Goal: Task Accomplishment & Management: Complete application form

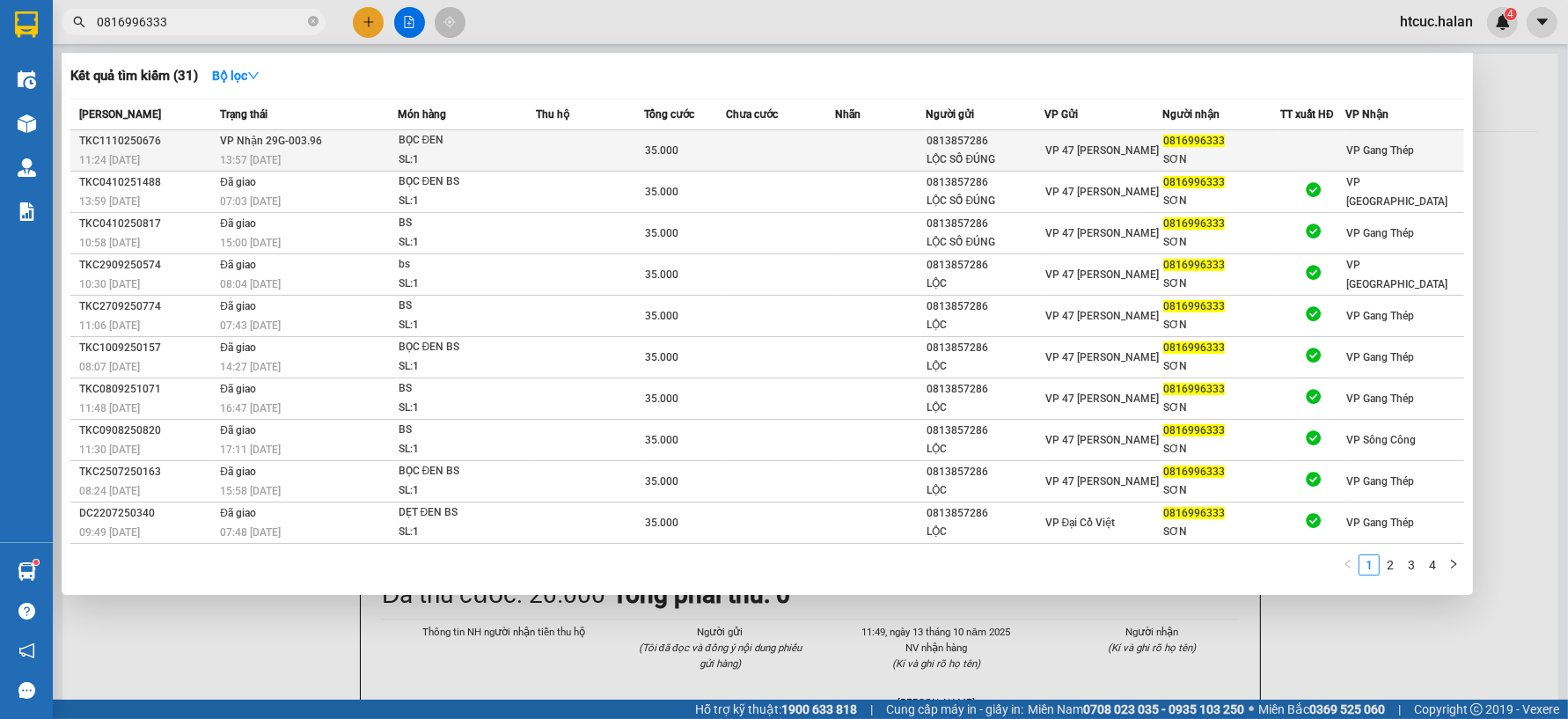
type input "0816996333"
click at [538, 147] on td at bounding box center [590, 151] width 109 height 41
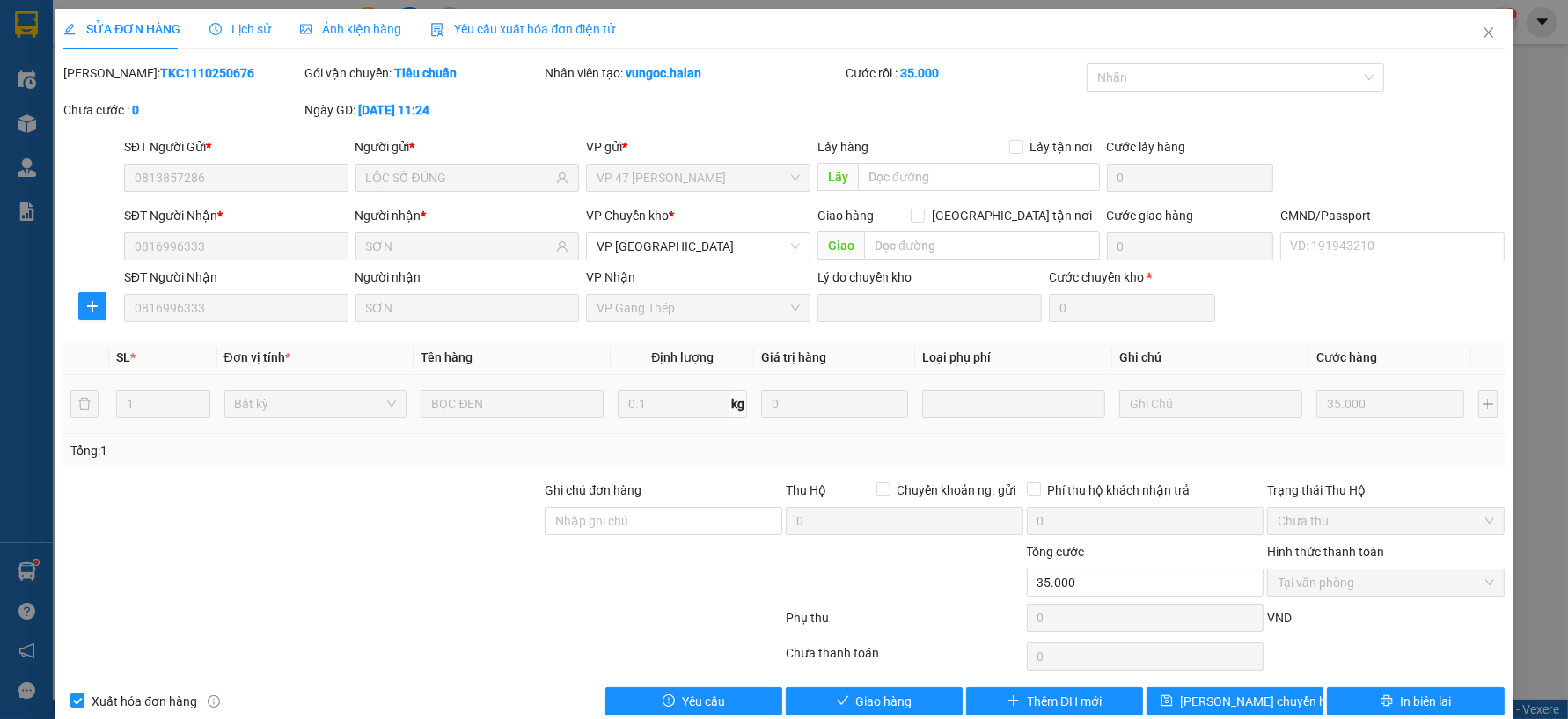
type input "0813857286"
type input "LỘC SỐ ĐÚNG"
type input "0816996333"
type input "SƠN"
type input "0"
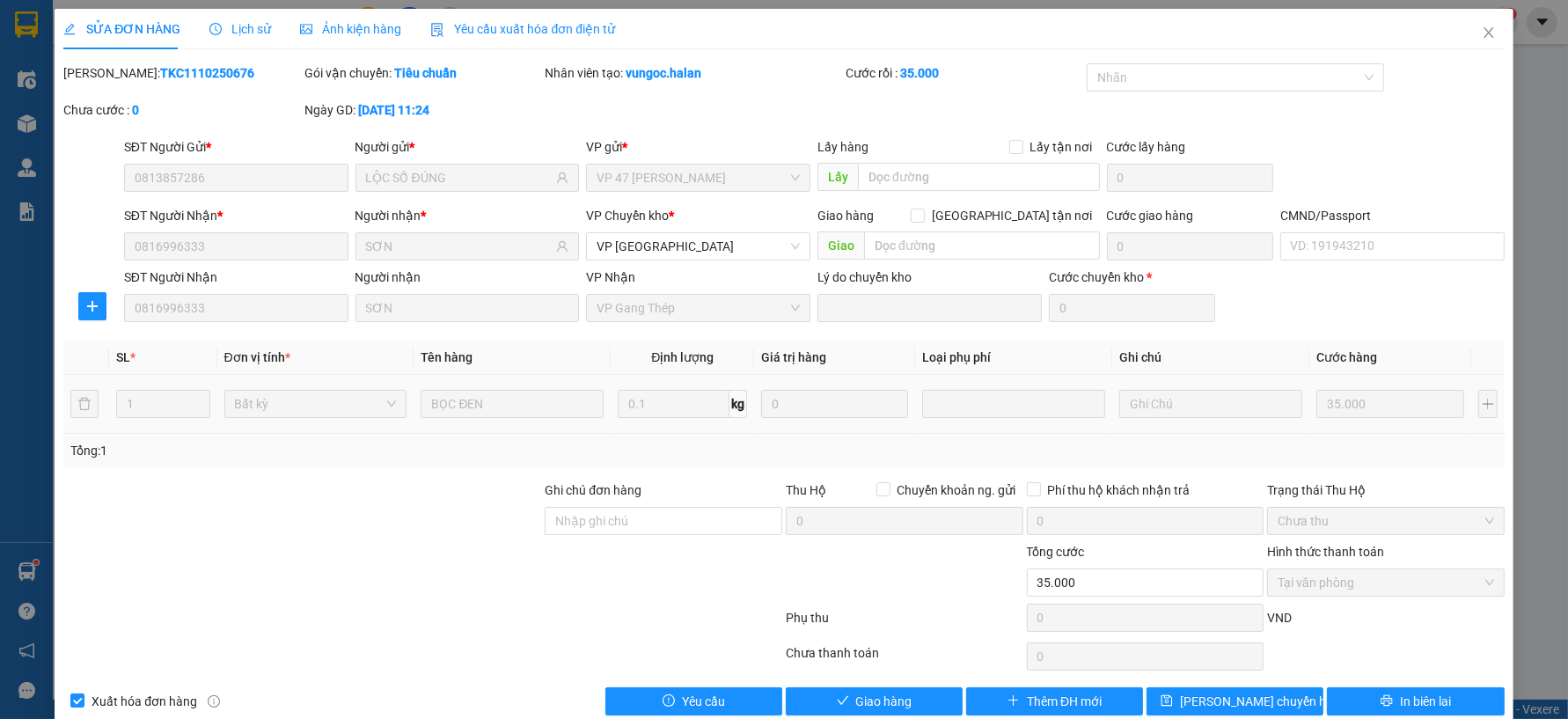
type input "35.000"
click at [864, 710] on span "Giao hàng" at bounding box center [884, 702] width 56 height 19
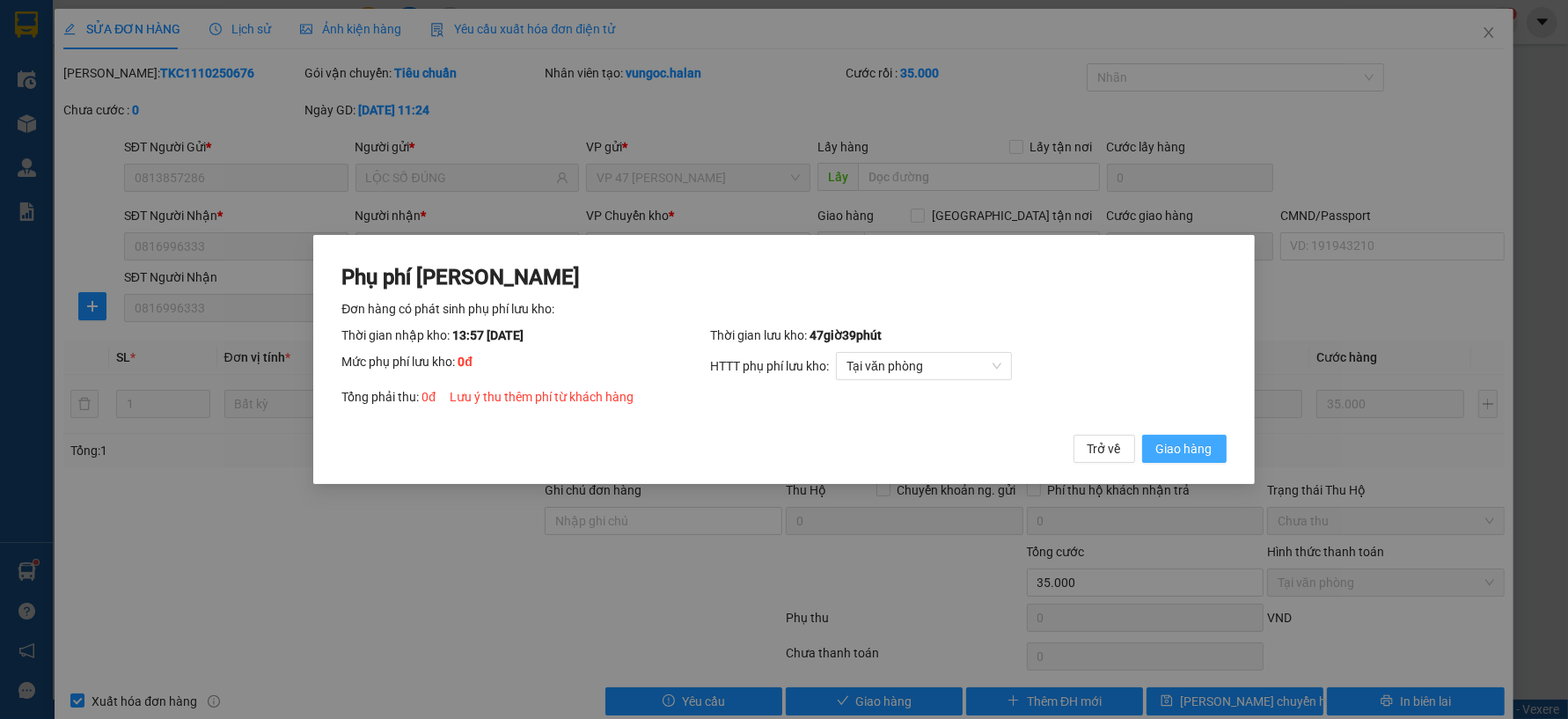
click at [1216, 444] on button "Giao hàng" at bounding box center [1184, 449] width 85 height 29
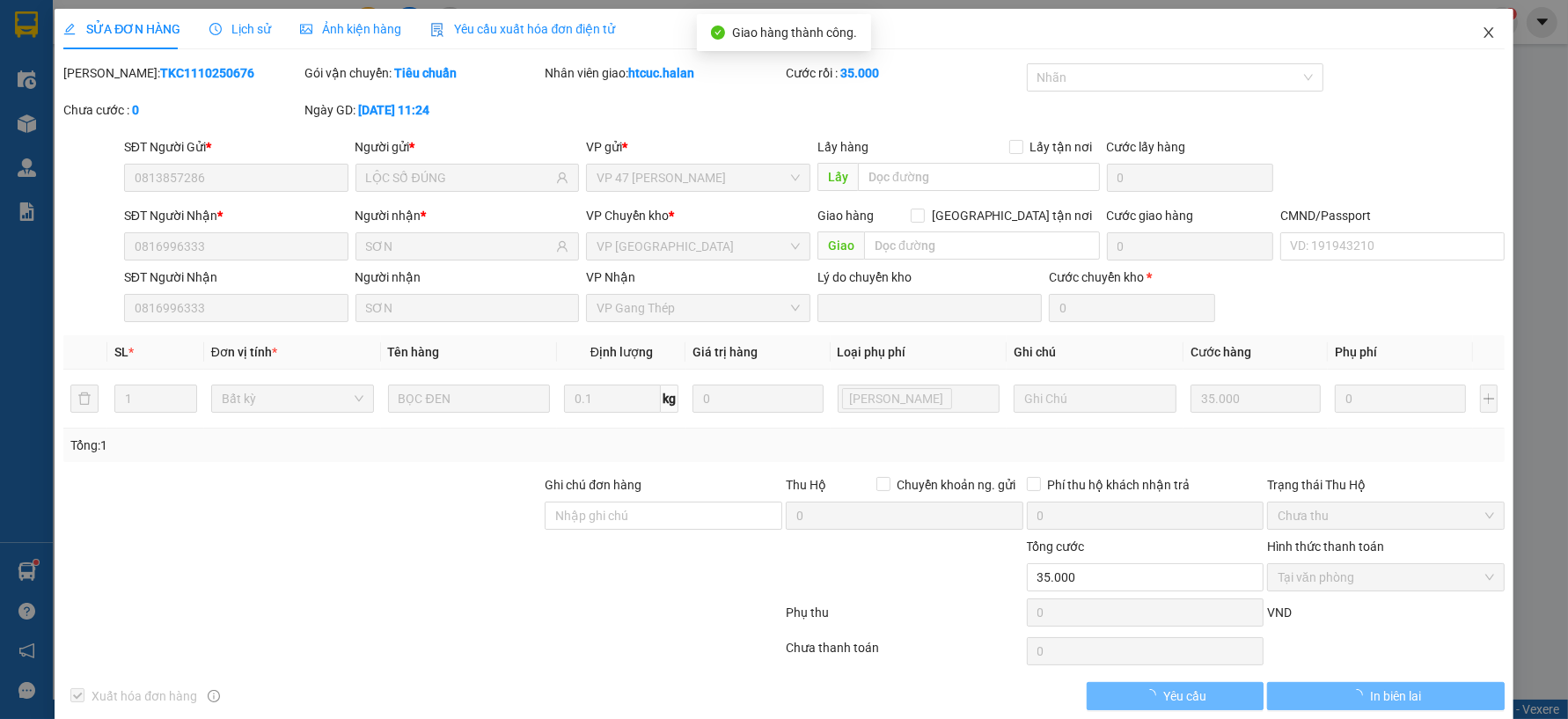
click at [1481, 36] on span "Close" at bounding box center [1489, 33] width 50 height 50
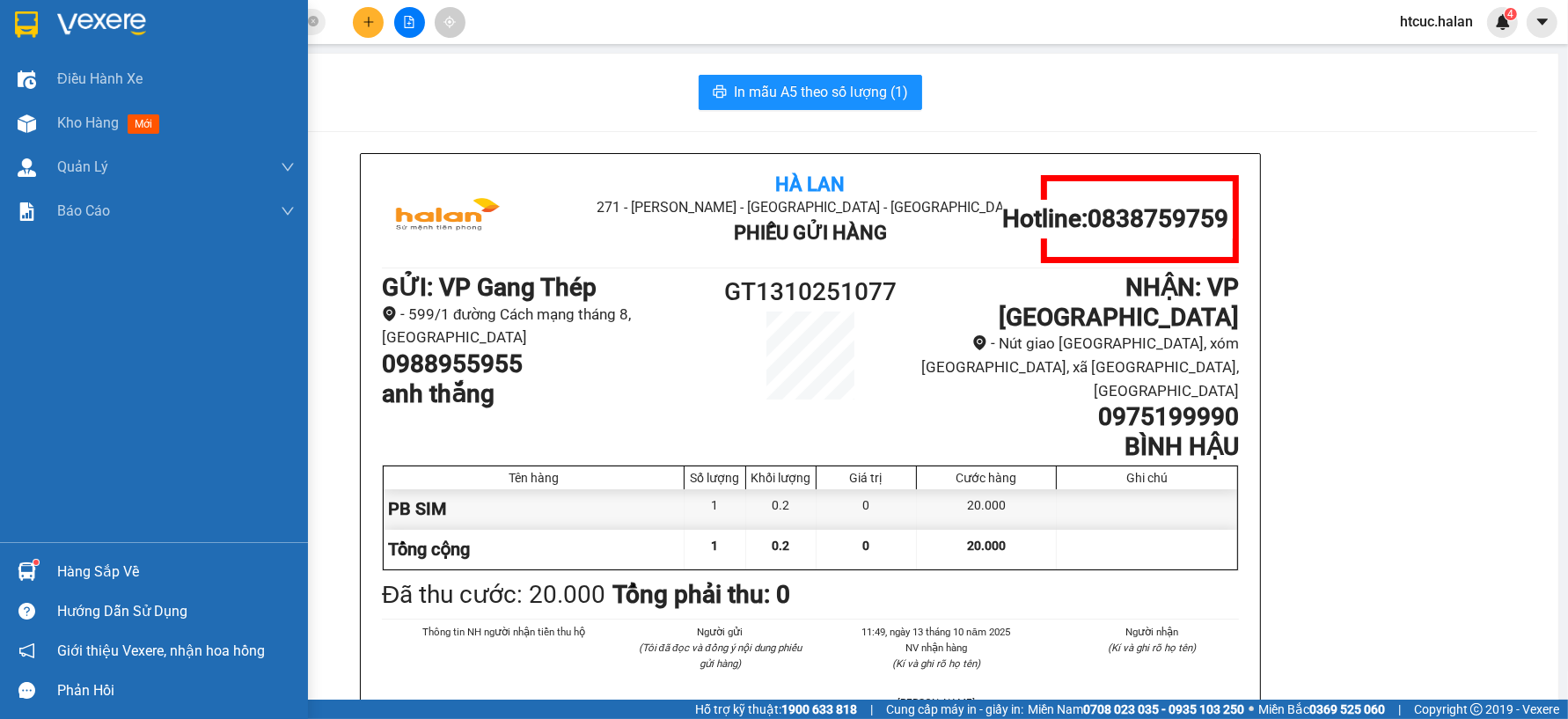
click at [23, 563] on img at bounding box center [26, 571] width 18 height 18
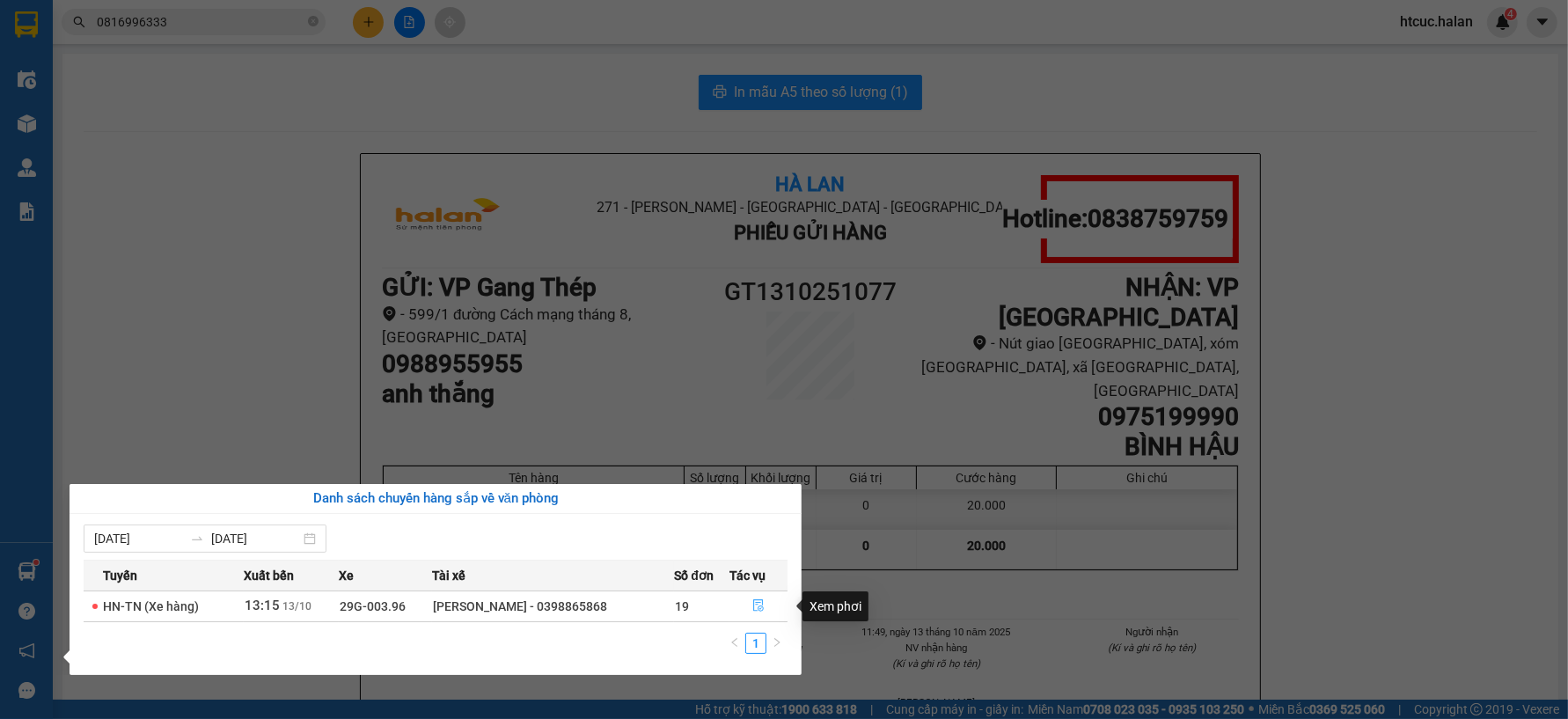
click at [759, 601] on icon "file-done" at bounding box center [758, 606] width 10 height 12
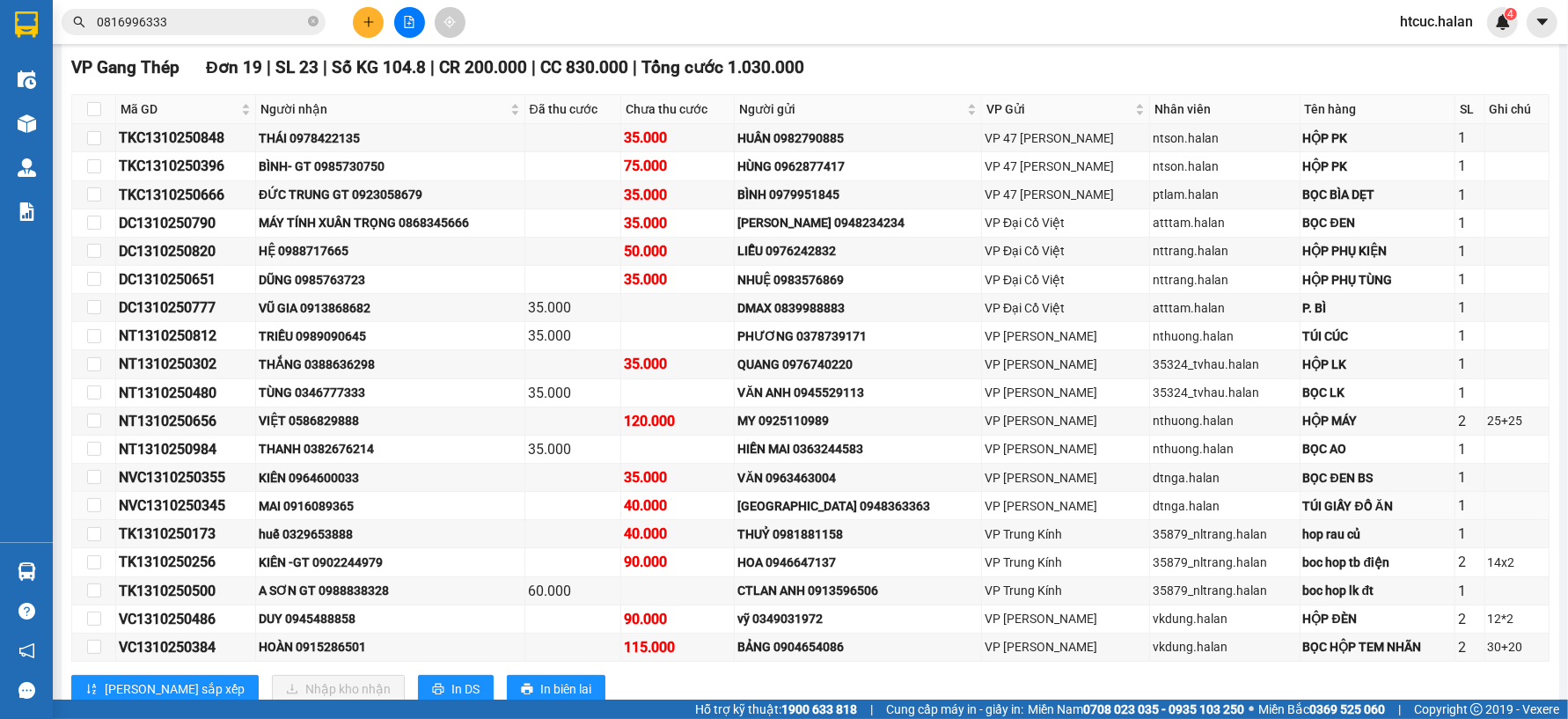
scroll to position [347, 0]
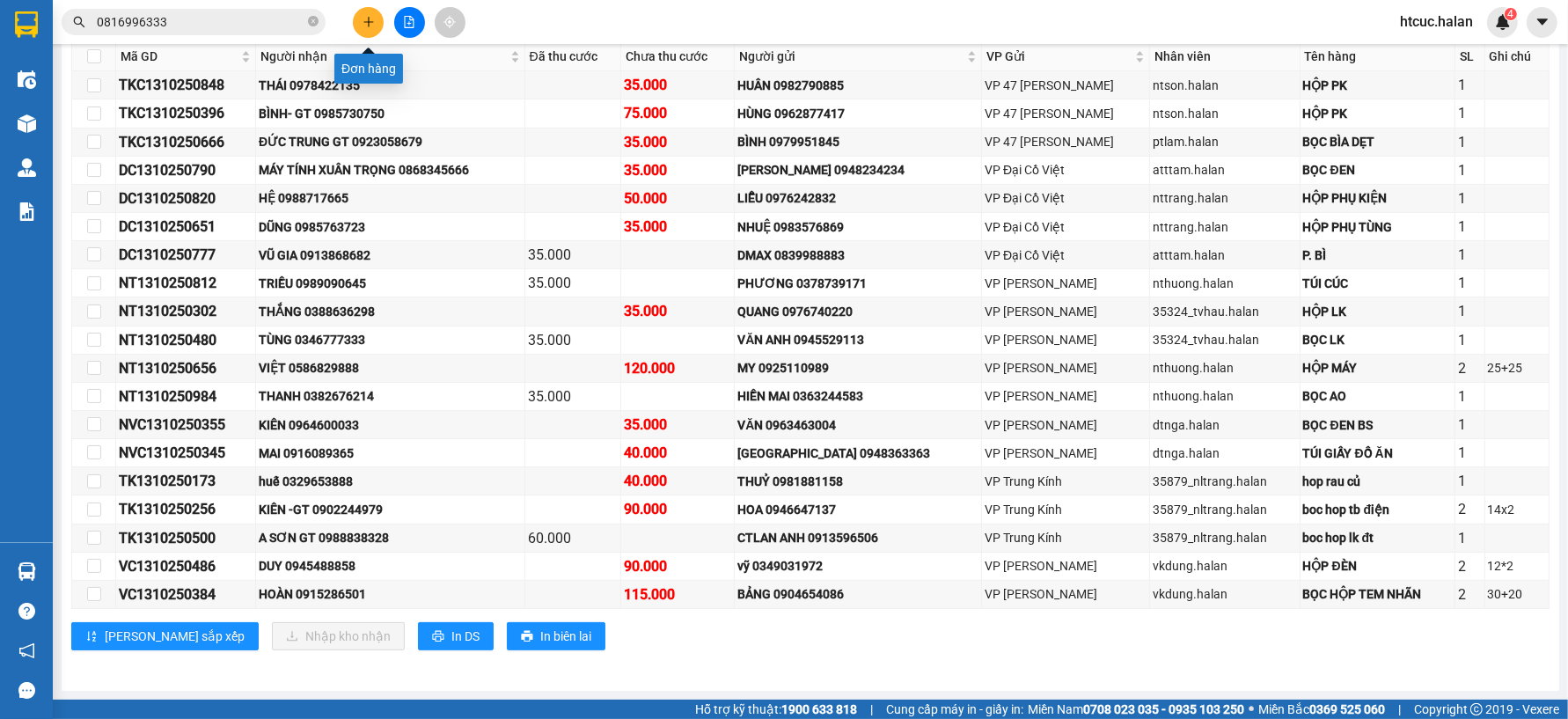
click at [363, 17] on icon "plus" at bounding box center [368, 22] width 12 height 12
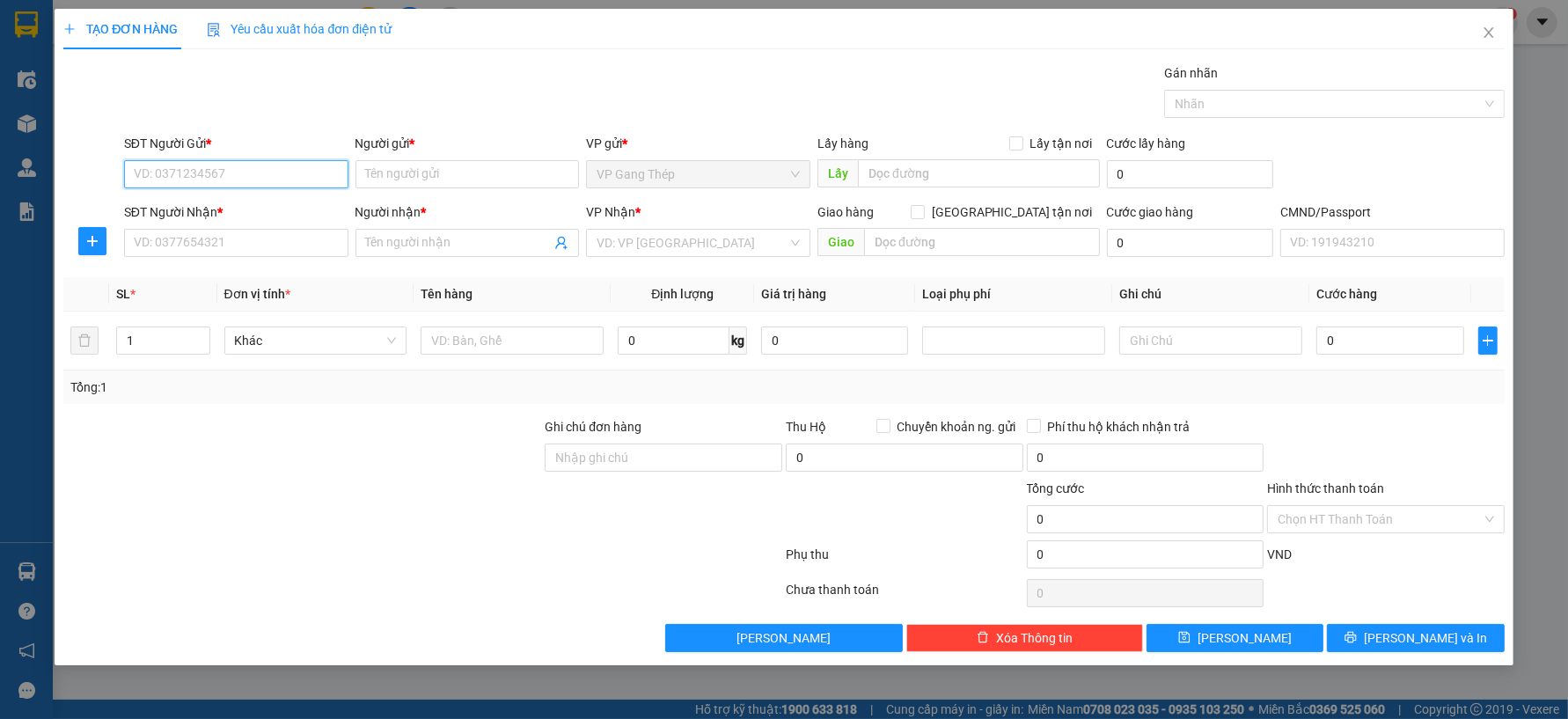
click at [303, 173] on input "SĐT Người Gửi *" at bounding box center [235, 175] width 224 height 29
type input "0978362358"
click at [259, 207] on div "0978362358 - BÁC THẢO" at bounding box center [235, 210] width 203 height 19
type input "BÁC THẢO"
type input "0978362358"
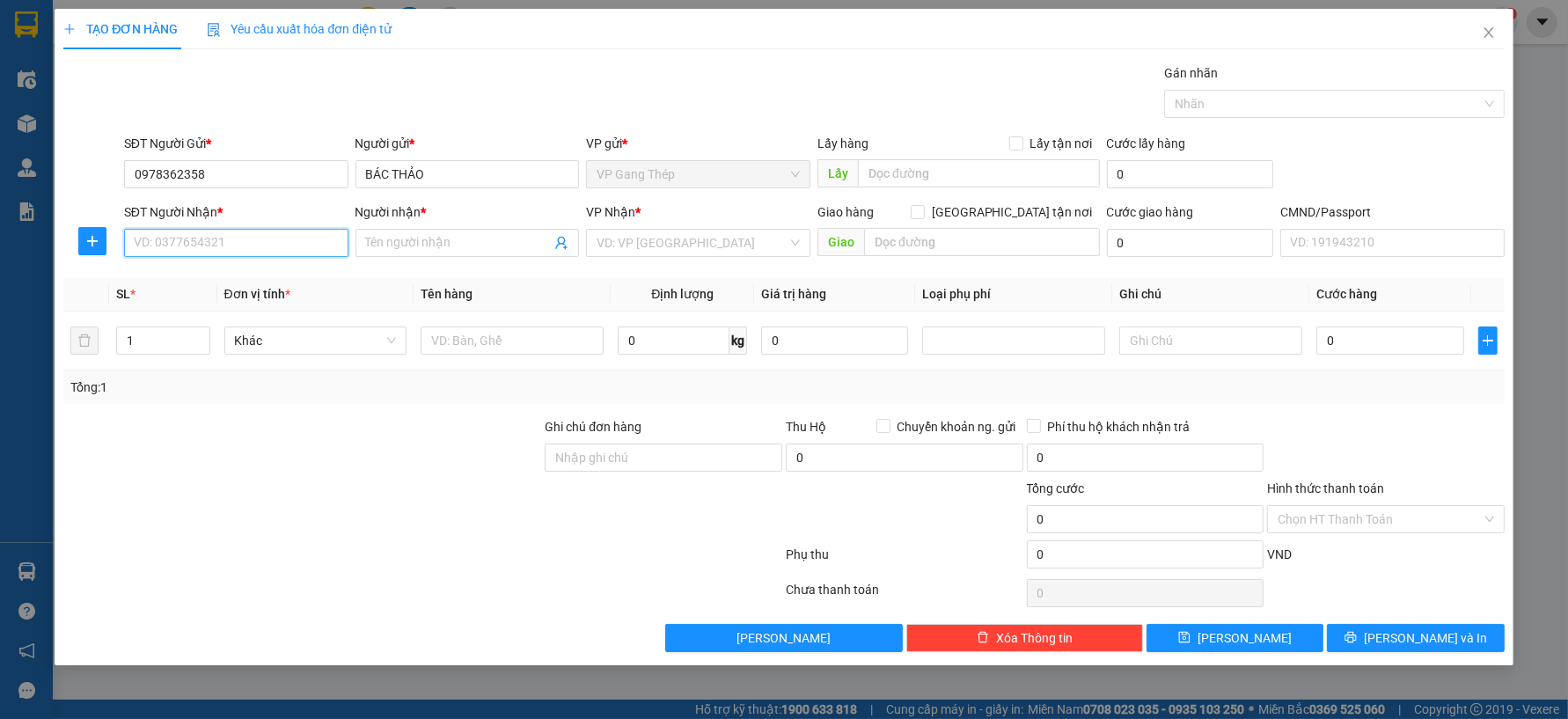
click at [275, 252] on input "SĐT Người Nhận *" at bounding box center [235, 243] width 224 height 29
drag, startPoint x: 224, startPoint y: 279, endPoint x: 63, endPoint y: 254, distance: 162.9
click at [223, 279] on div "0915064458 - LINH" at bounding box center [235, 278] width 203 height 19
type input "0915064458"
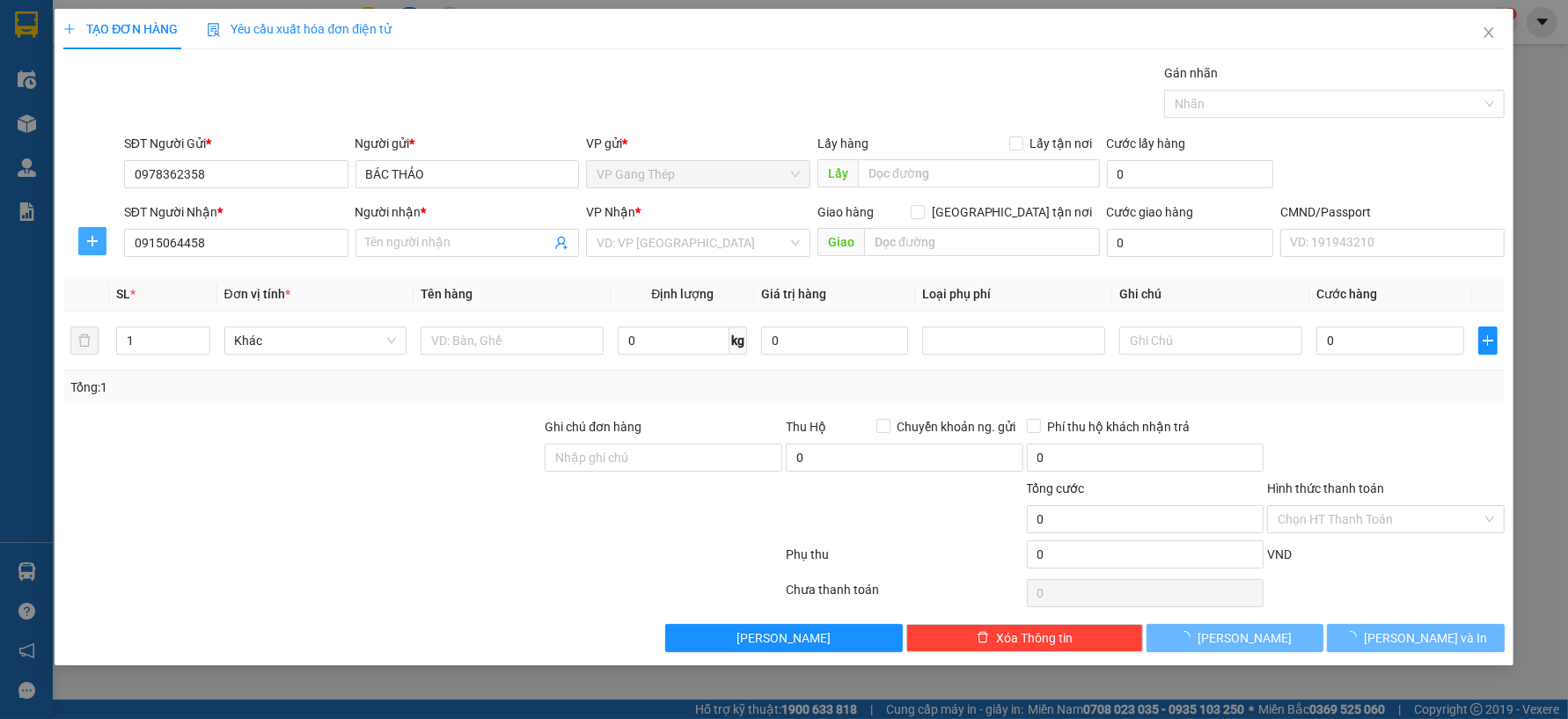
type input "LINH"
click at [92, 239] on icon "plus" at bounding box center [92, 241] width 1 height 11
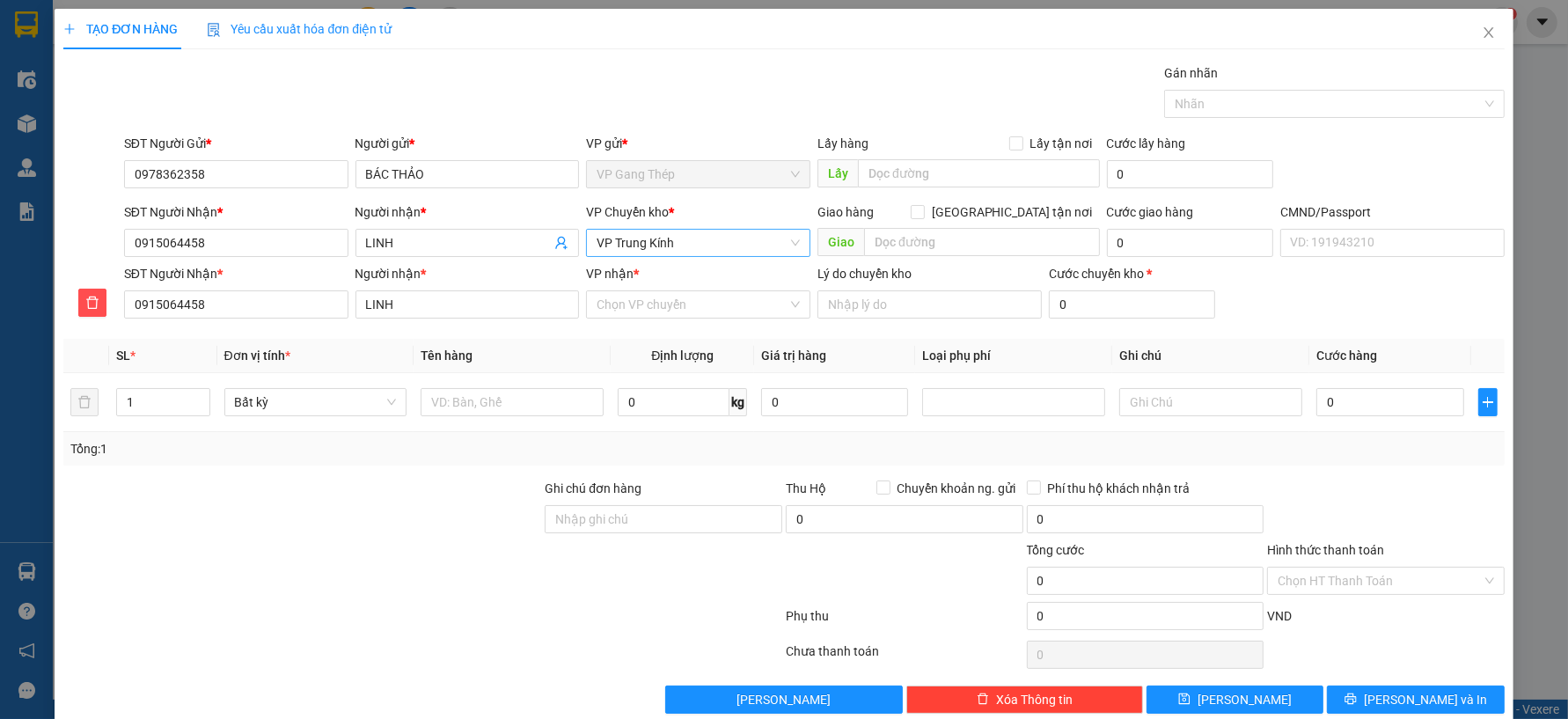
click at [731, 231] on span "VP Trung Kính" at bounding box center [698, 243] width 203 height 27
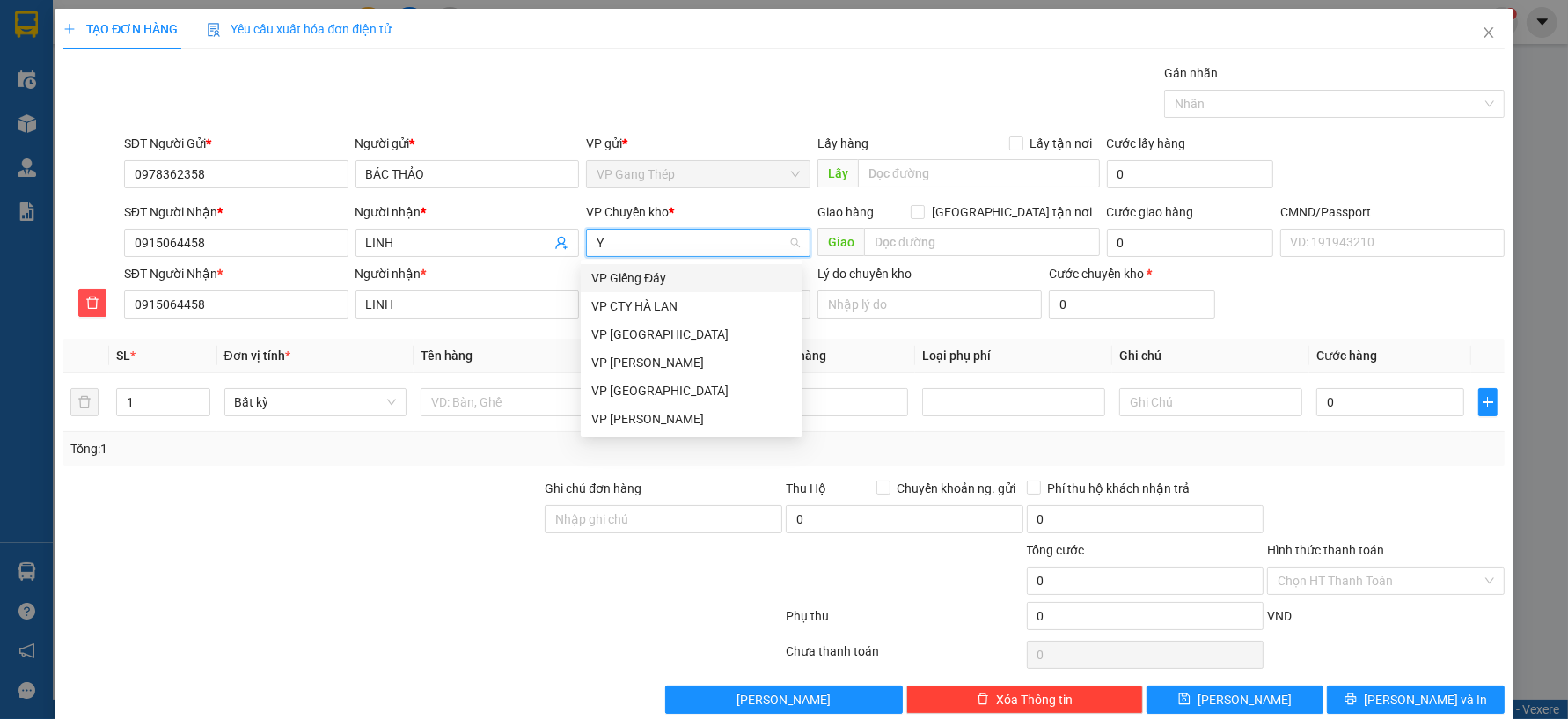
type input "YE"
click at [644, 269] on div "VP [GEOGRAPHIC_DATA]" at bounding box center [691, 278] width 200 height 19
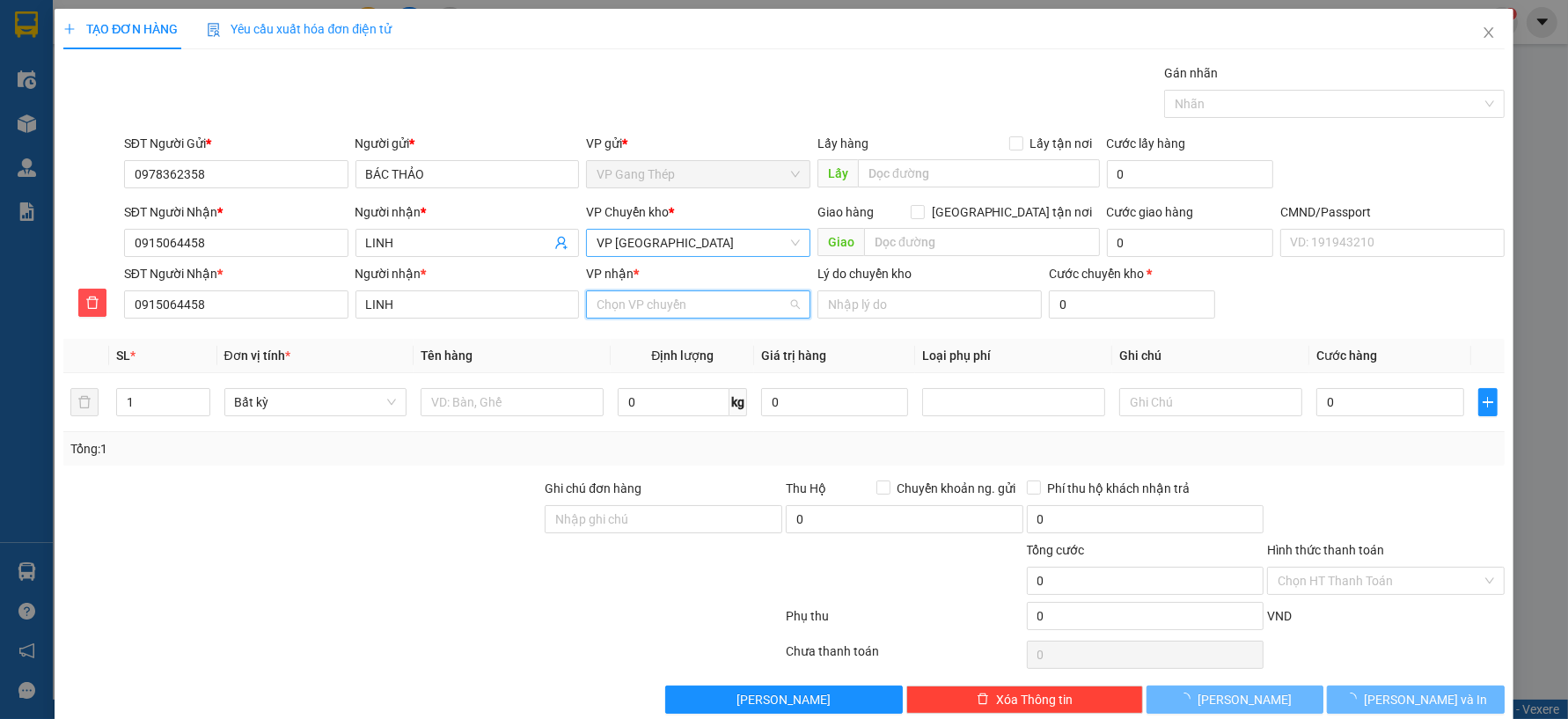
click at [646, 303] on input "VP nhận *" at bounding box center [692, 305] width 191 height 27
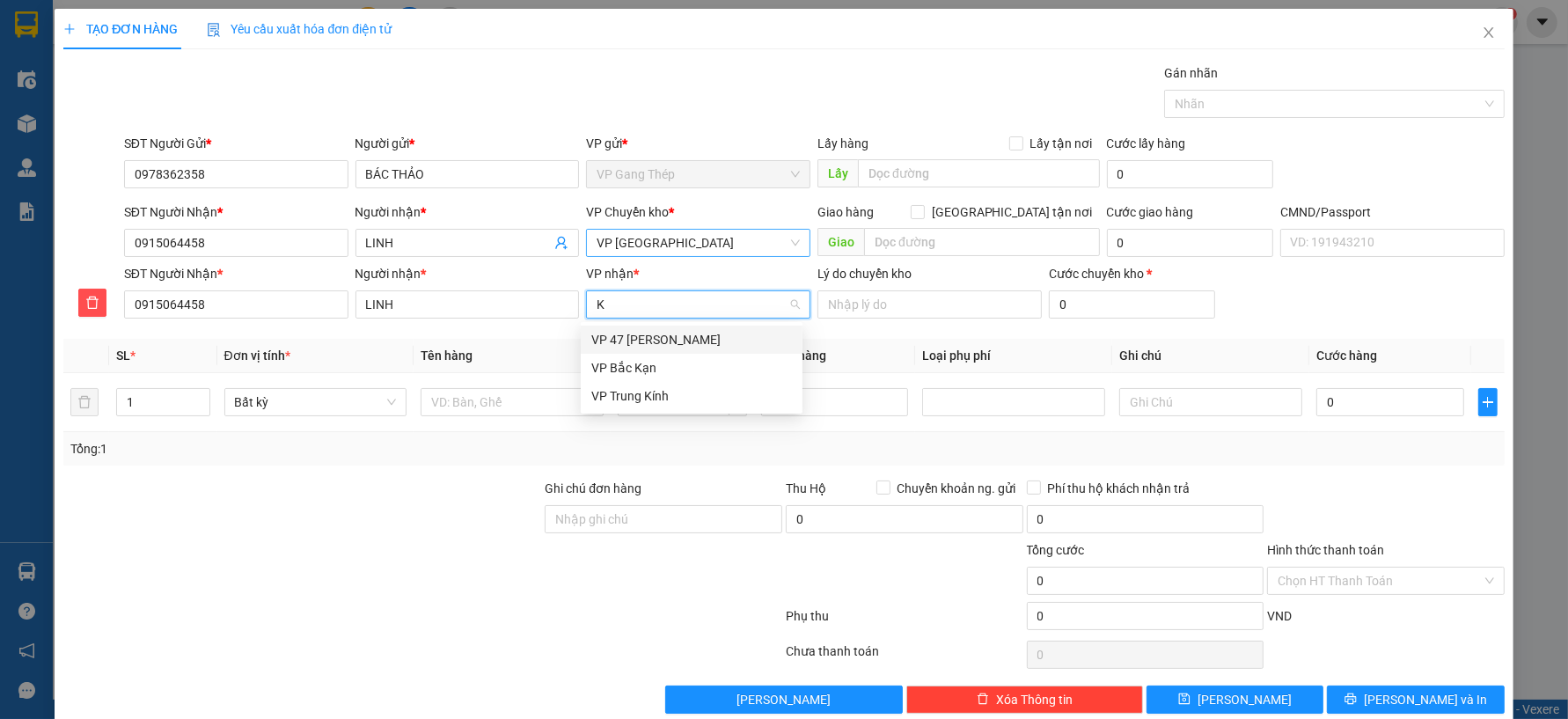
type input "KI"
click at [646, 345] on div "VP Trung Kính" at bounding box center [691, 339] width 200 height 19
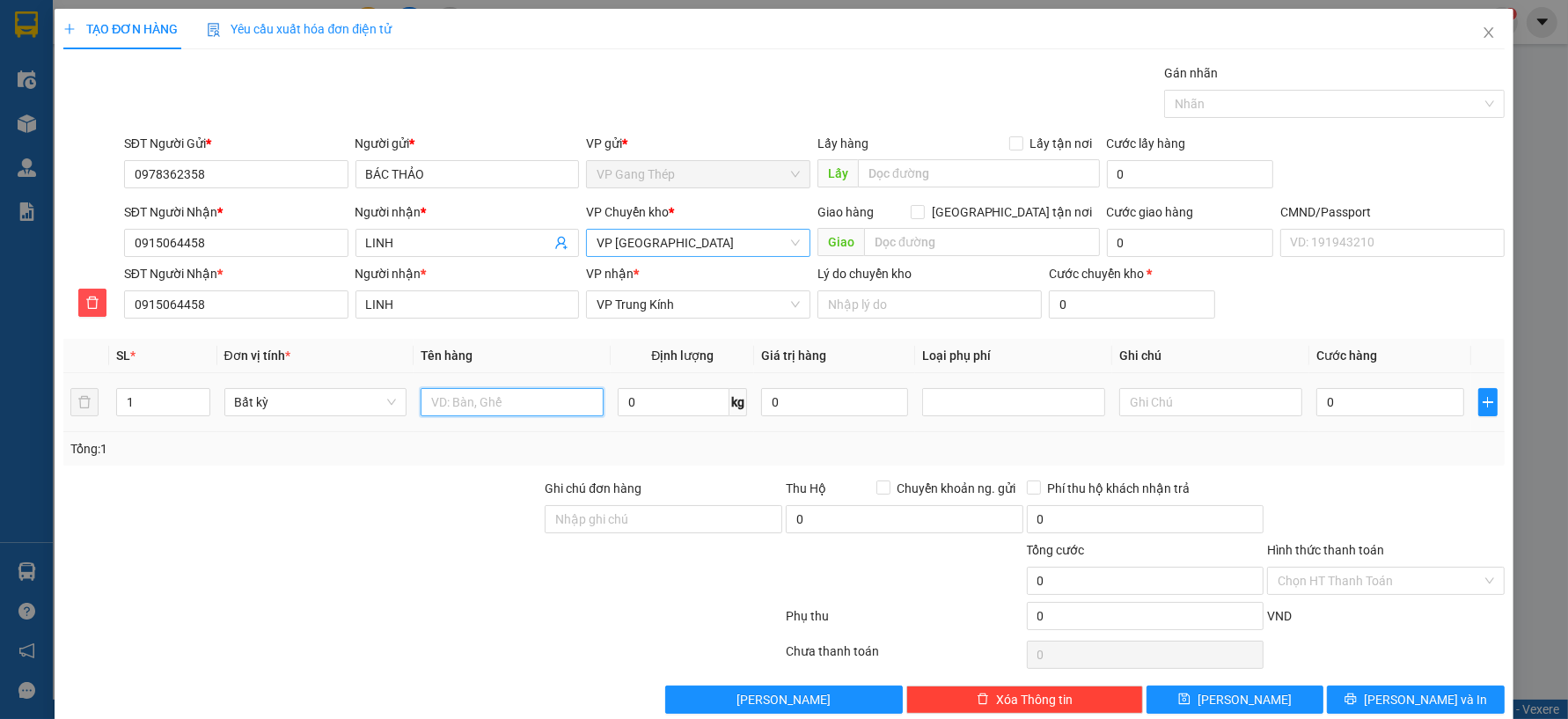
click at [519, 405] on input "text" at bounding box center [512, 402] width 183 height 29
type input "TÚI HỘP TRỨNG GÀ"
click at [648, 401] on input "0" at bounding box center [673, 402] width 112 height 29
type input "7.5"
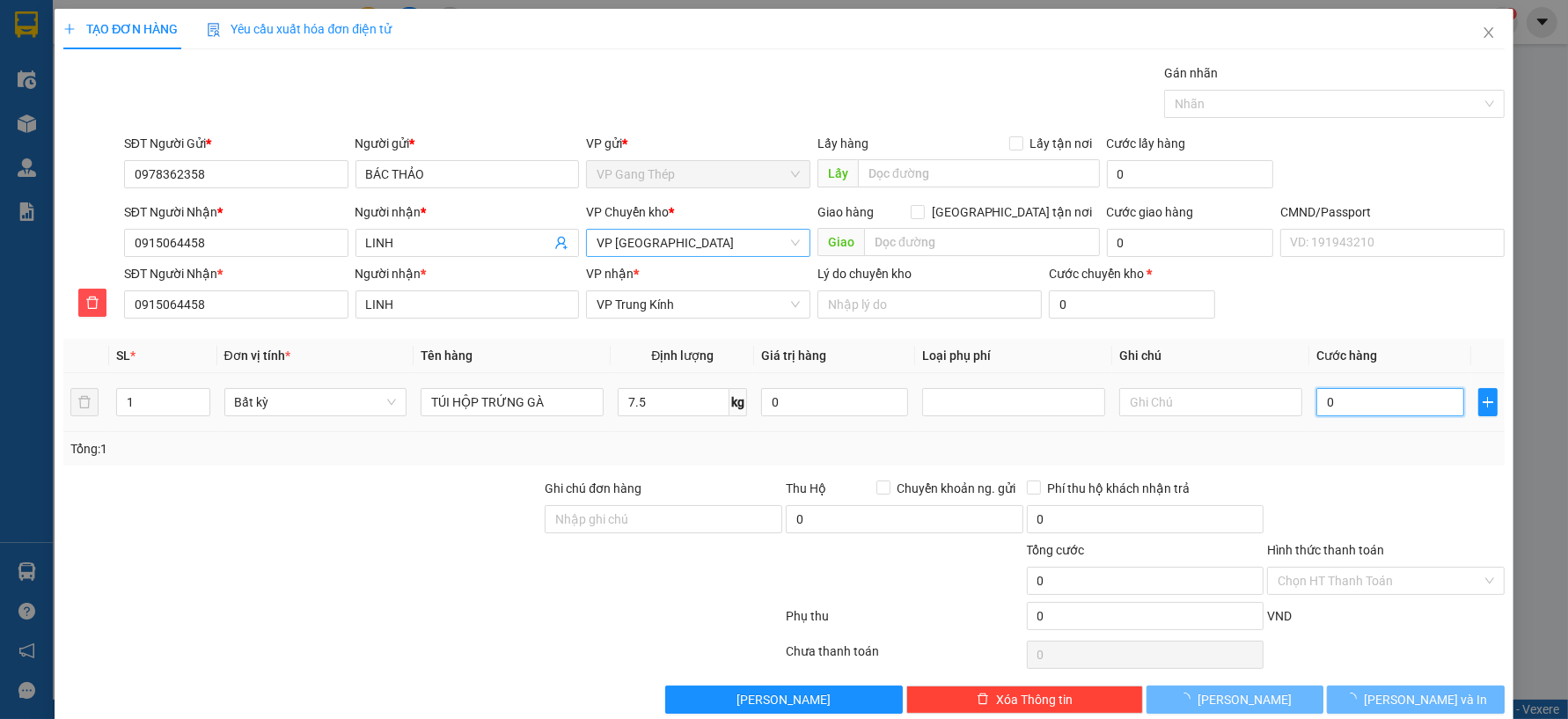
click at [1369, 393] on input "0" at bounding box center [1390, 402] width 147 height 29
type input "40.000"
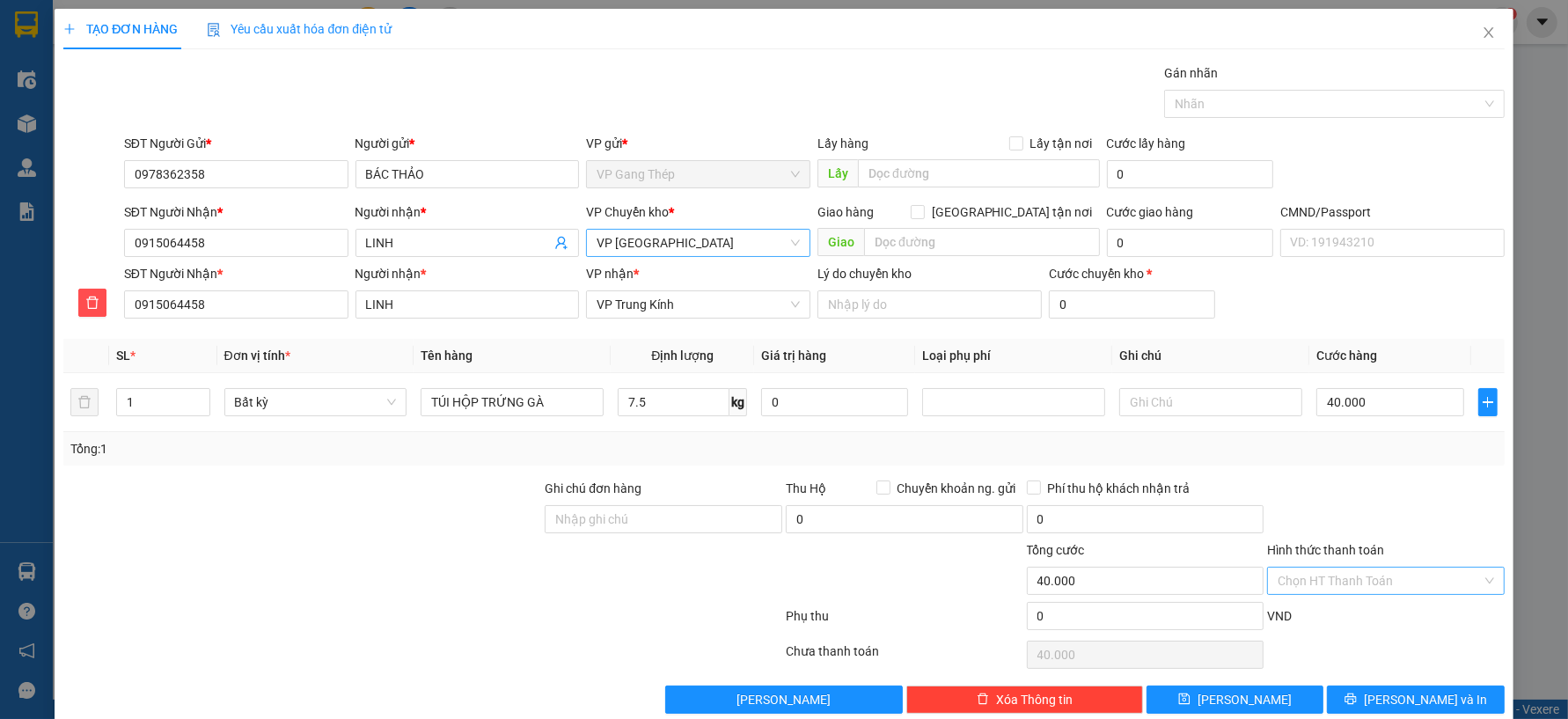
click at [1382, 577] on input "Hình thức thanh toán" at bounding box center [1379, 581] width 204 height 27
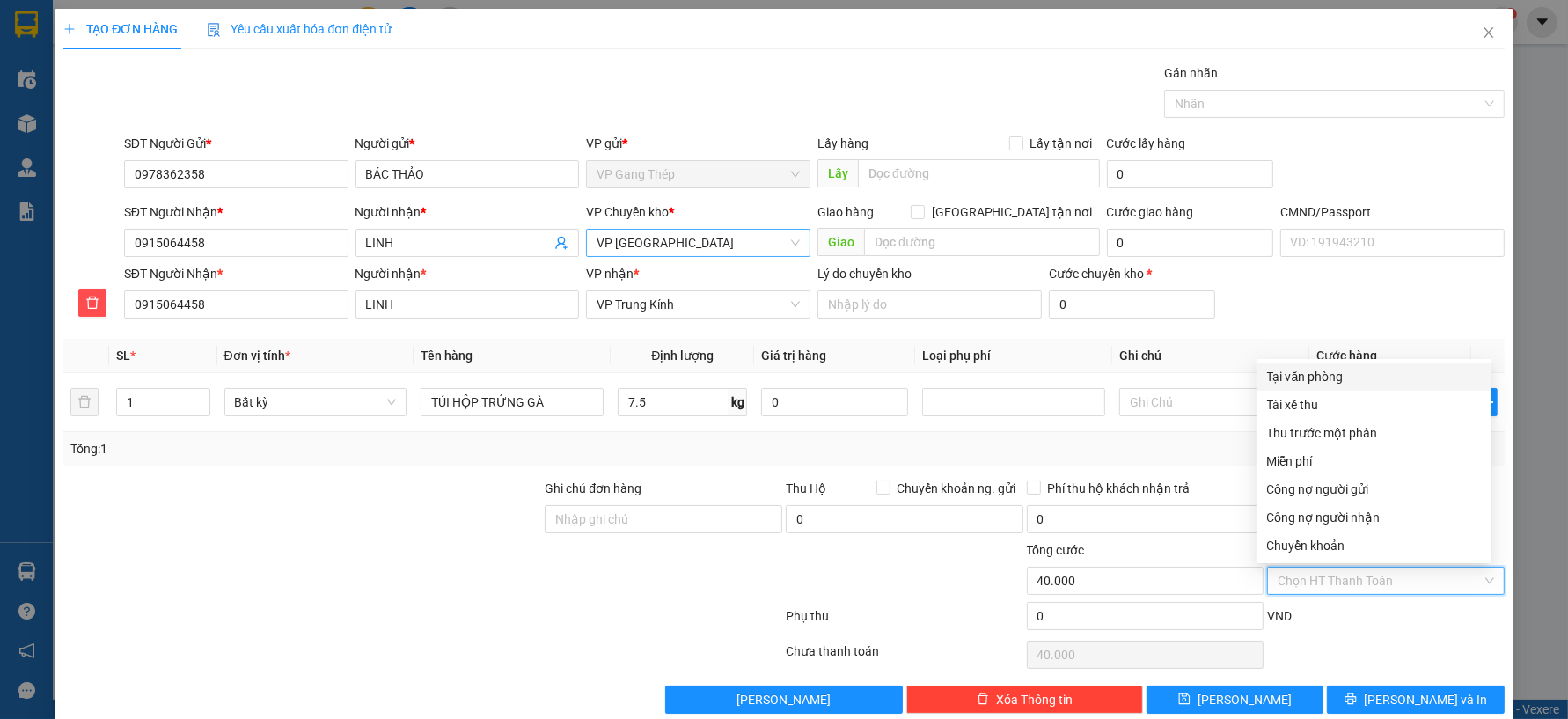
drag, startPoint x: 1309, startPoint y: 371, endPoint x: 1375, endPoint y: 548, distance: 188.9
click at [1310, 371] on div "Tại văn phòng" at bounding box center [1374, 377] width 214 height 19
type input "0"
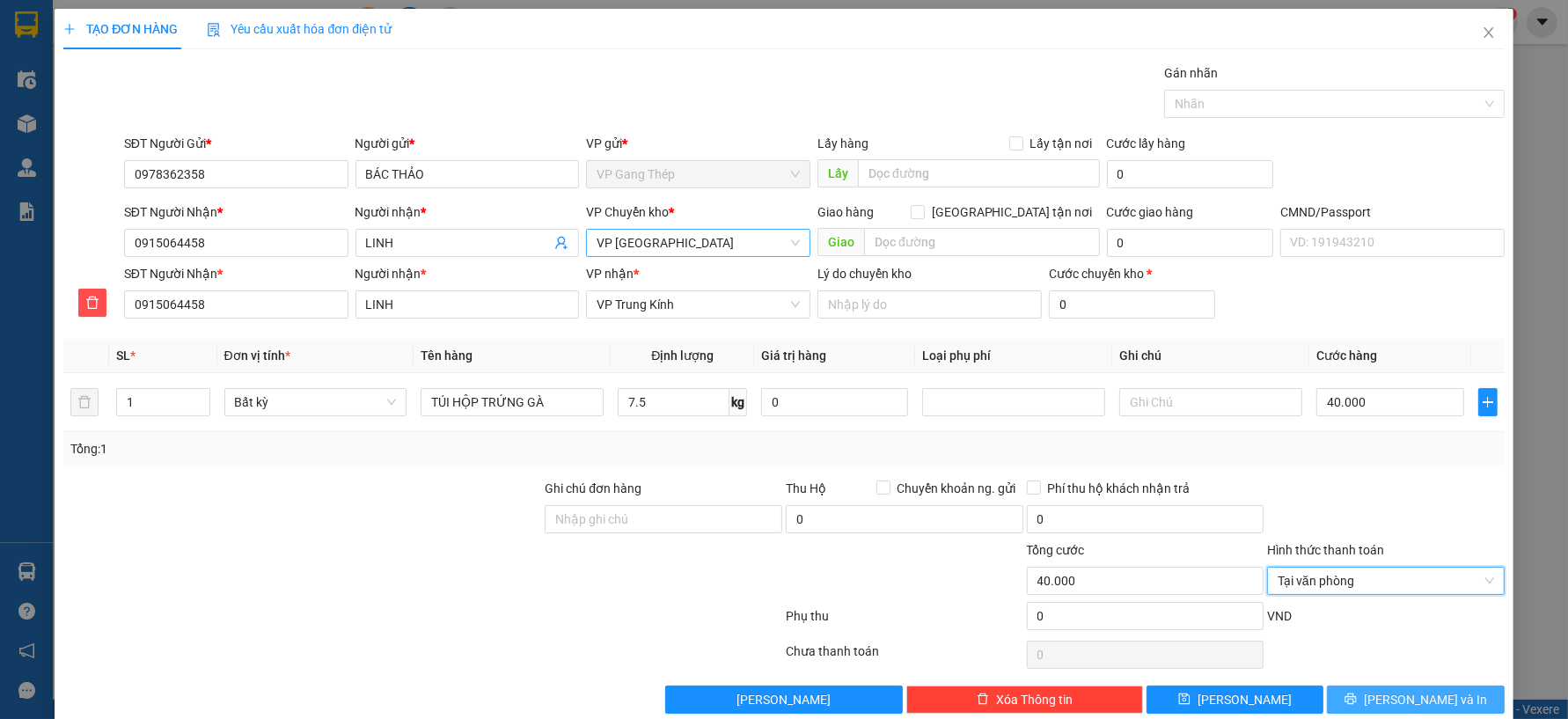
click at [1395, 706] on span "[PERSON_NAME] và In" at bounding box center [1425, 700] width 123 height 19
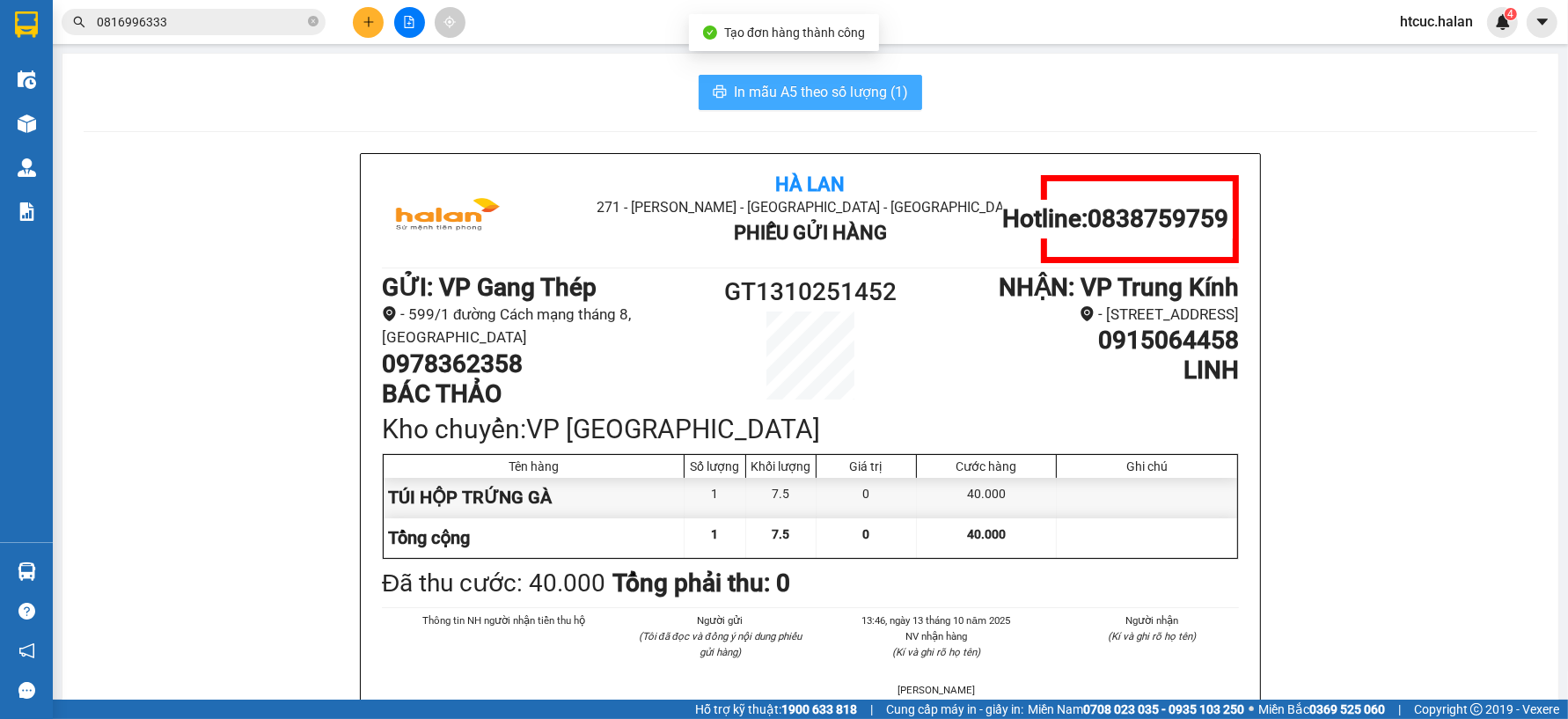
click at [824, 81] on span "In mẫu A5 theo số lượng (1)" at bounding box center [821, 92] width 174 height 22
